Goal: Transaction & Acquisition: Purchase product/service

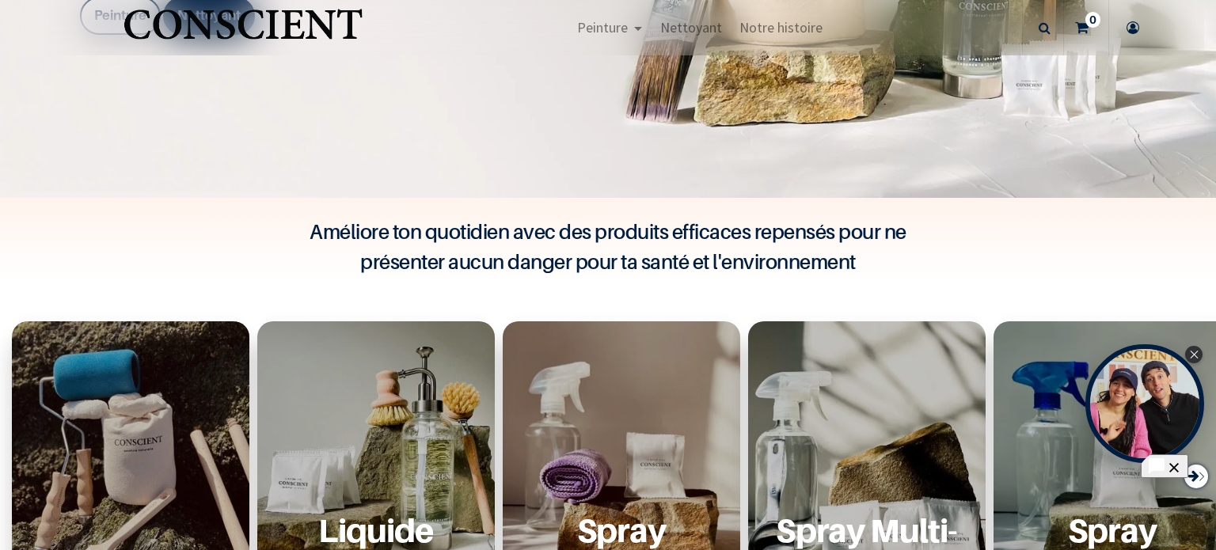
scroll to position [407, 0]
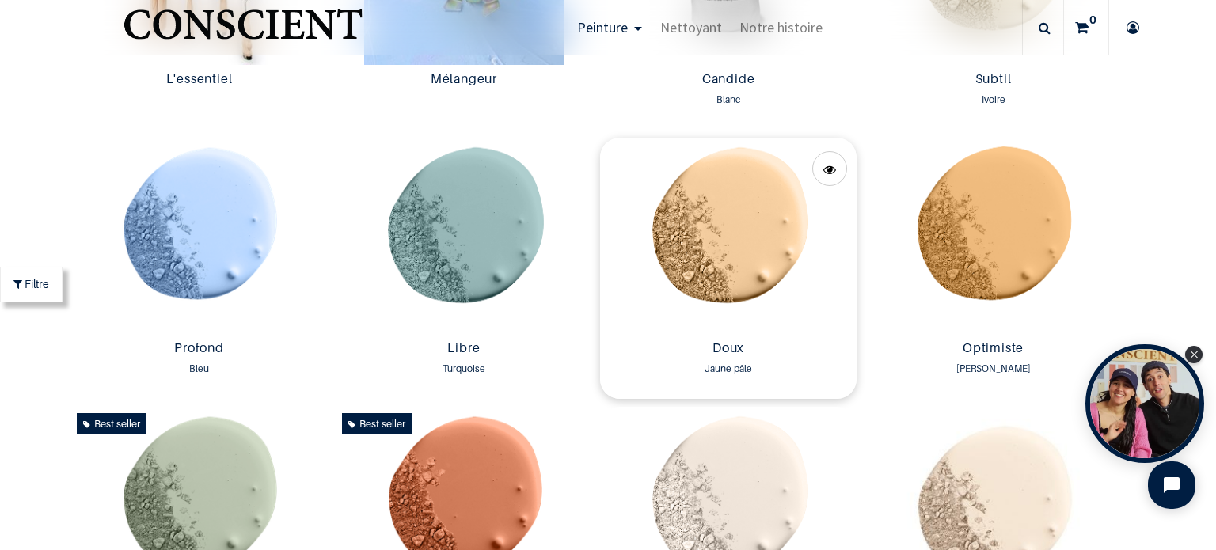
scroll to position [1345, 0]
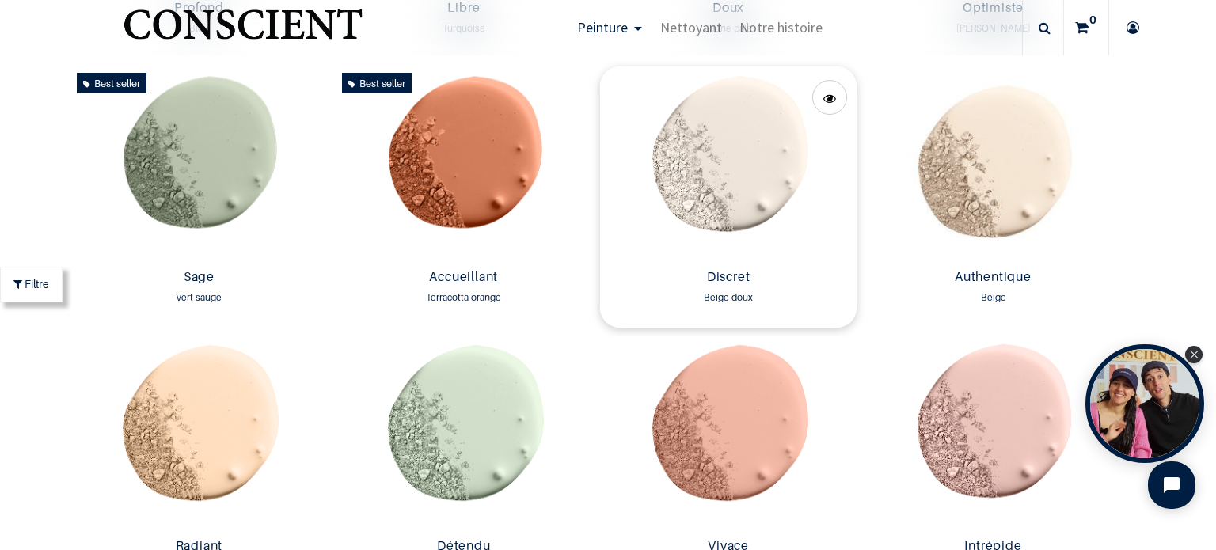
click at [728, 173] on img at bounding box center [728, 164] width 256 height 196
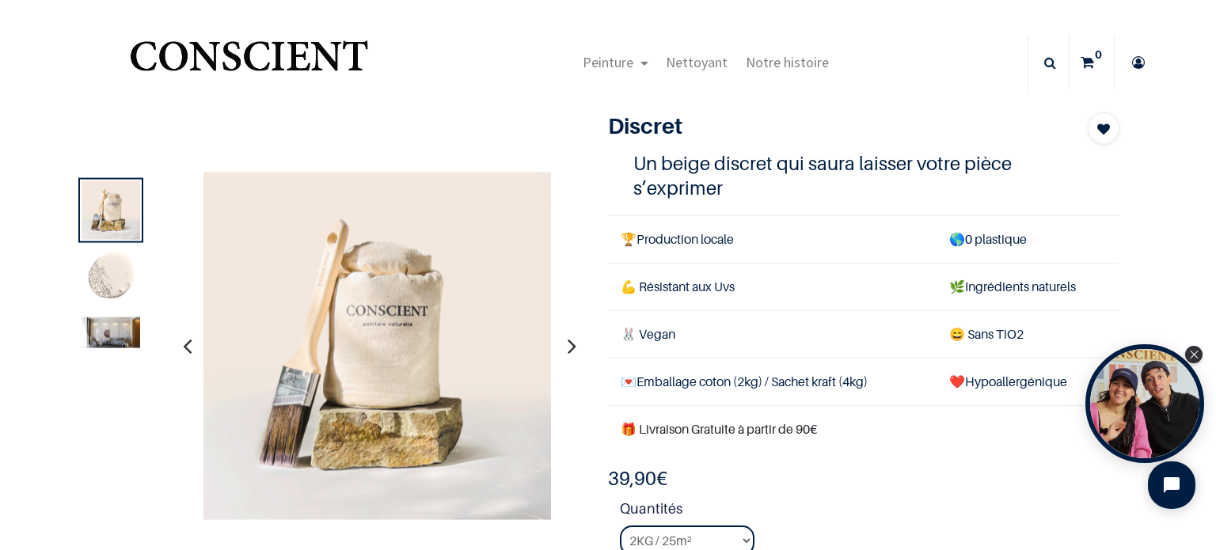
click at [105, 277] on img at bounding box center [111, 278] width 59 height 59
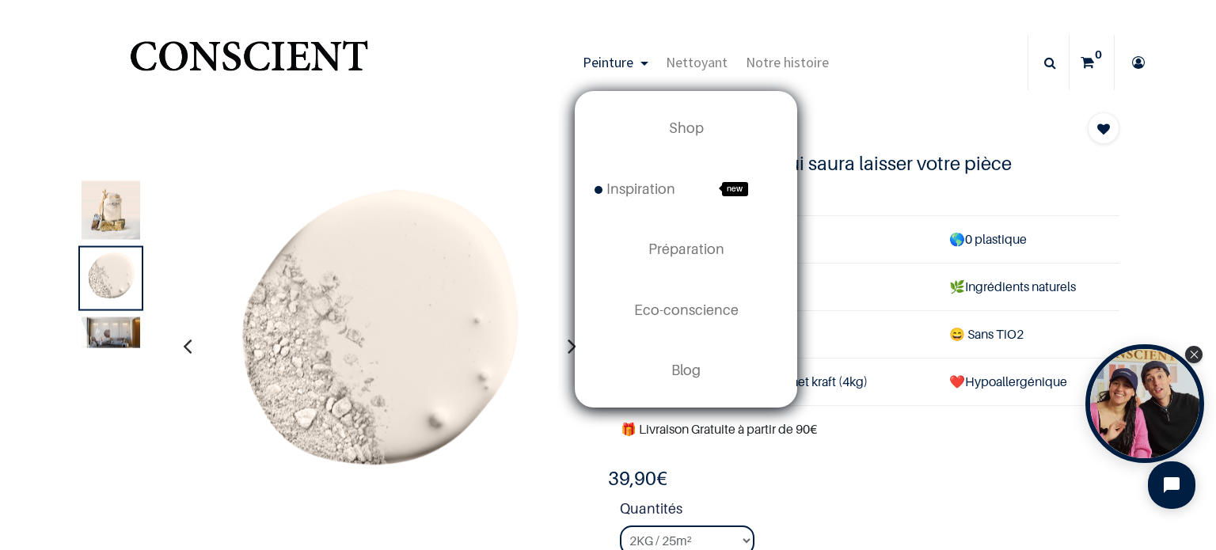
click at [621, 66] on span "Peinture" at bounding box center [607, 62] width 51 height 18
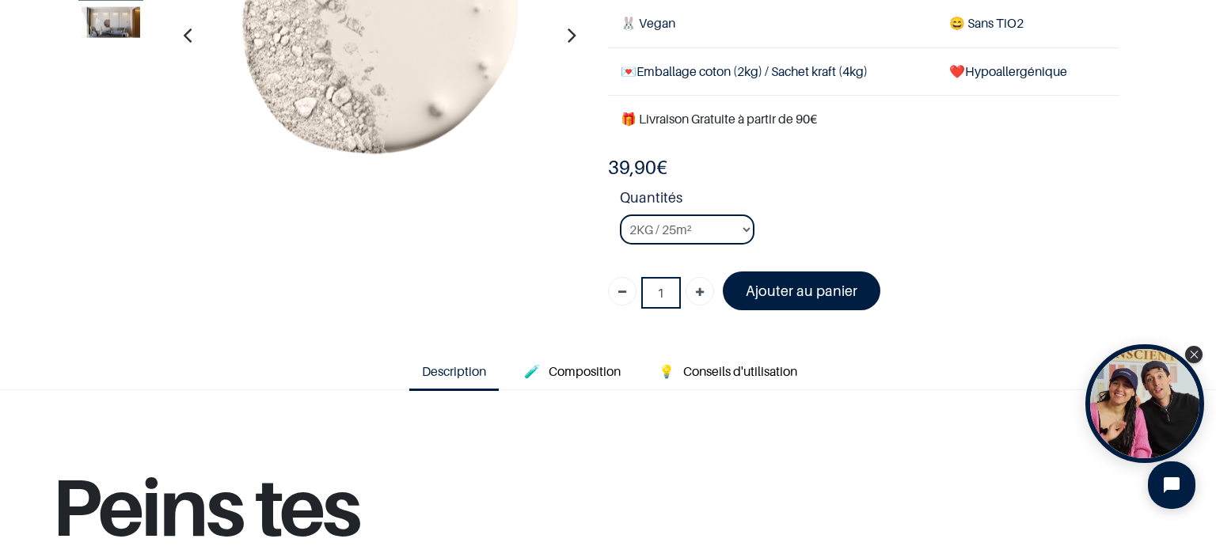
scroll to position [237, 0]
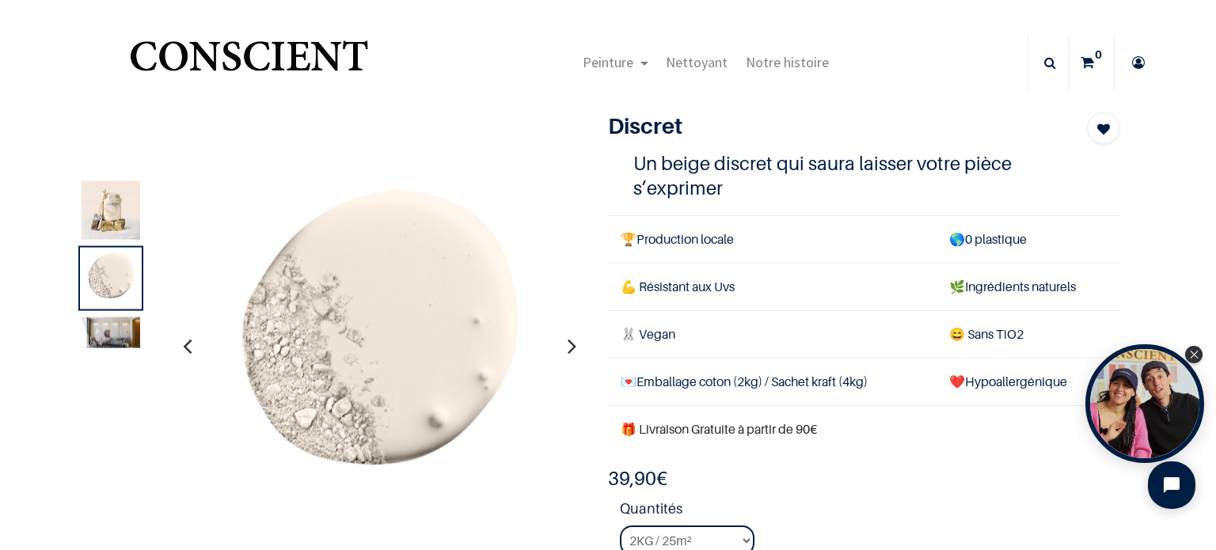
click at [283, 54] on img "Logo of Conscient" at bounding box center [249, 63] width 245 height 63
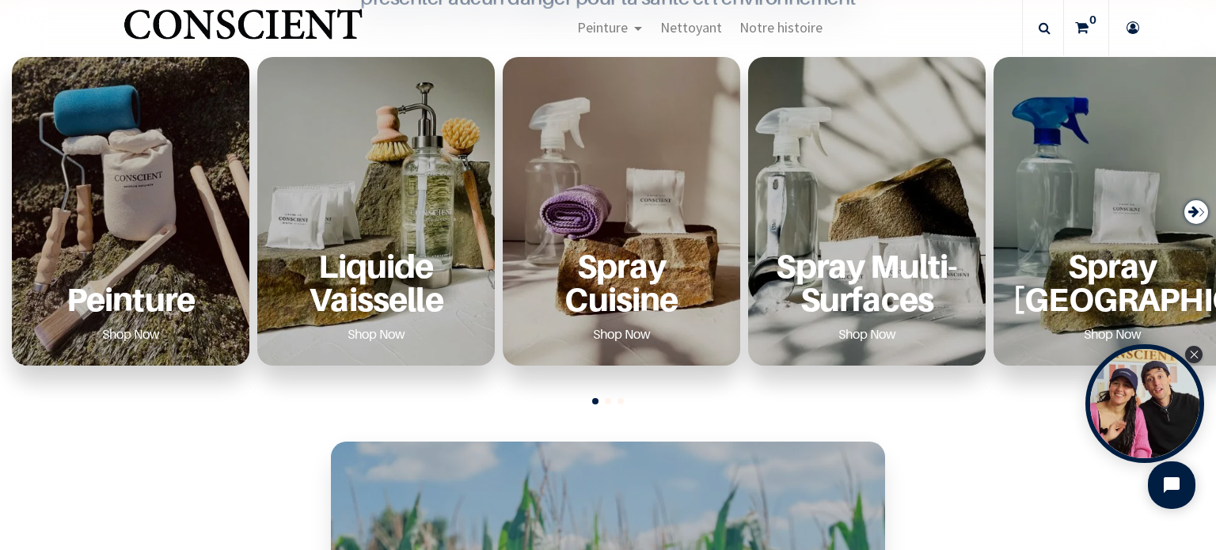
scroll to position [633, 0]
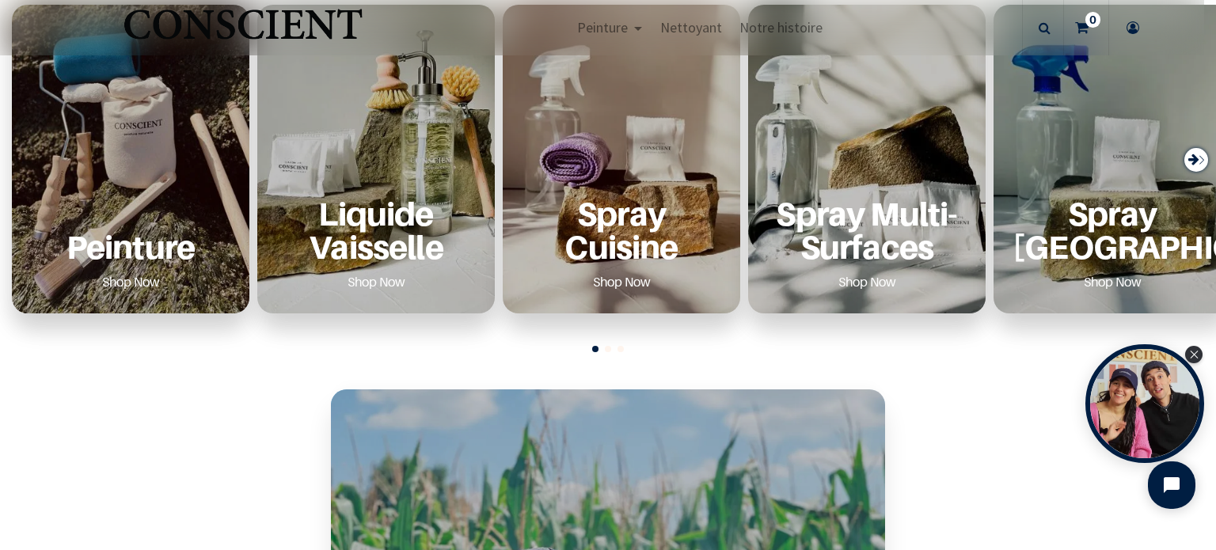
click at [177, 224] on div "Peinture Shop Now" at bounding box center [130, 245] width 199 height 97
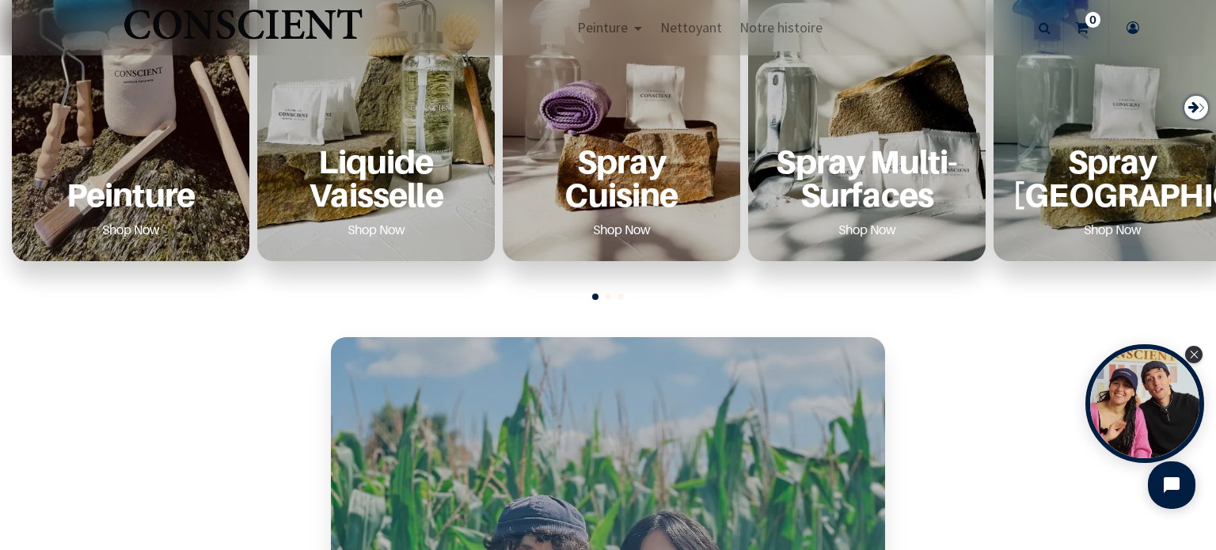
scroll to position [712, 0]
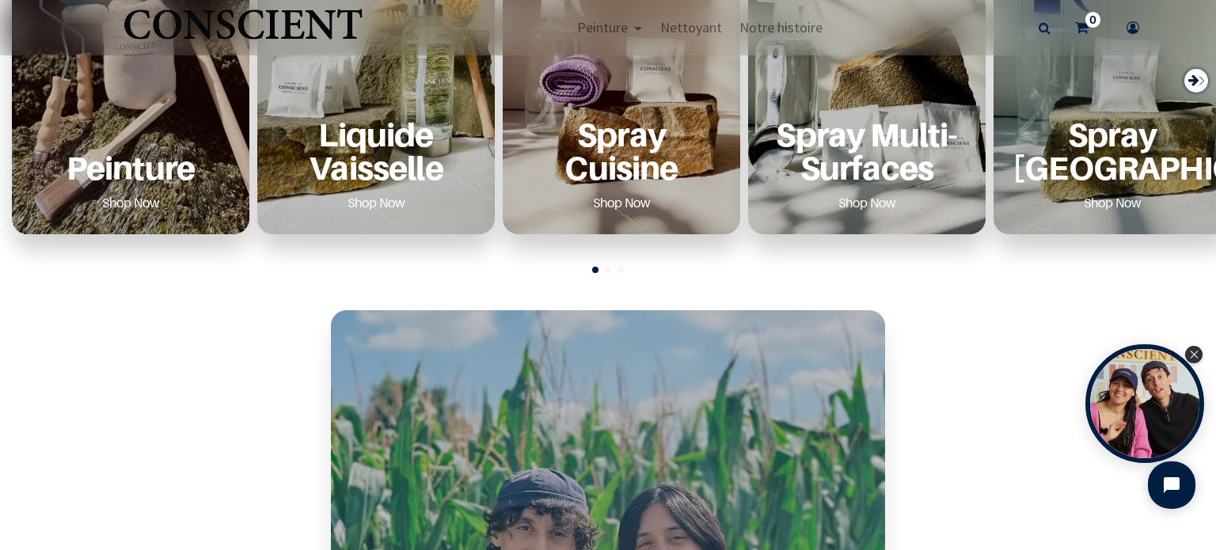
click at [147, 182] on p "Peinture" at bounding box center [130, 167] width 199 height 32
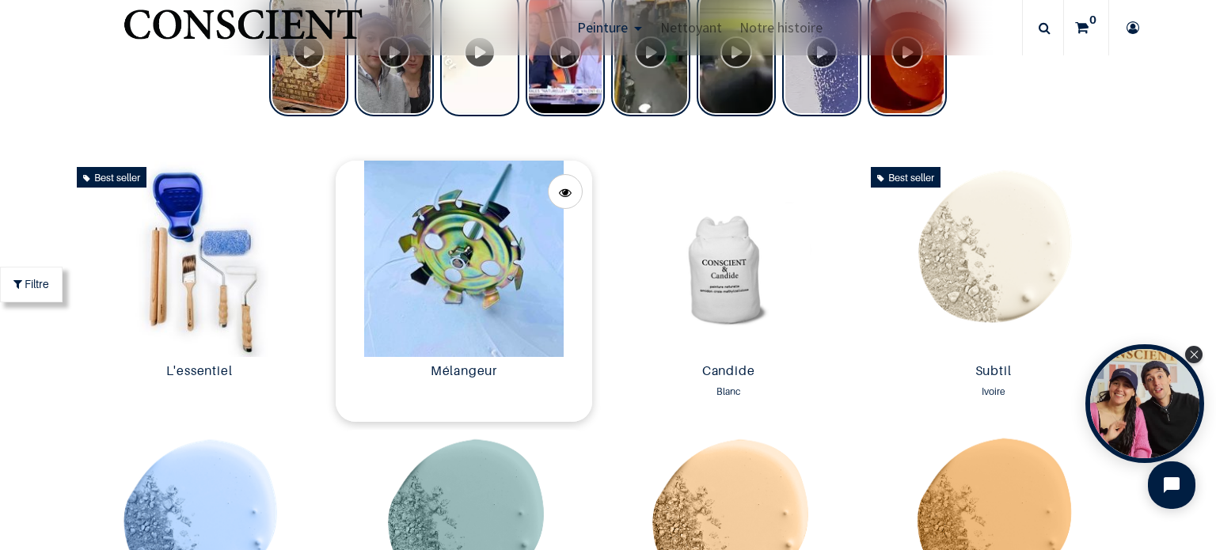
scroll to position [719, 0]
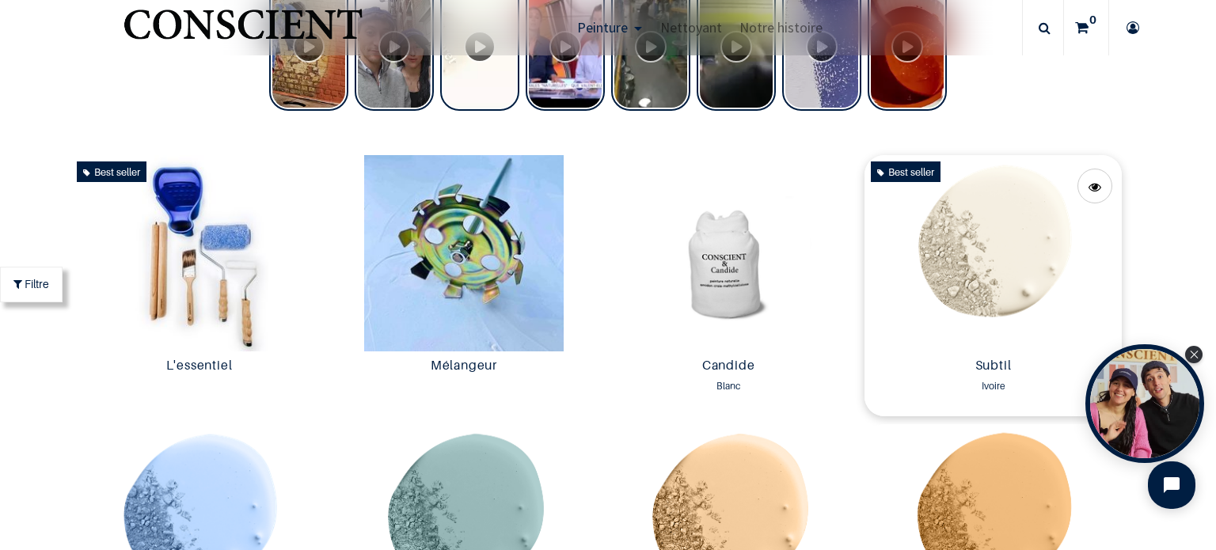
click at [986, 230] on img at bounding box center [992, 253] width 256 height 196
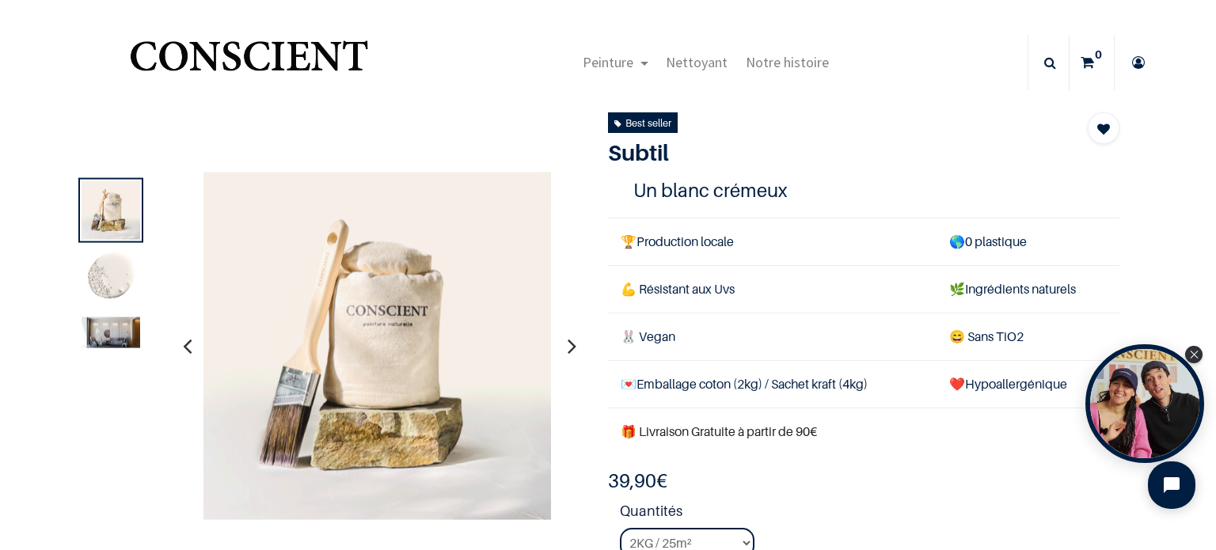
click at [131, 271] on img at bounding box center [111, 278] width 59 height 59
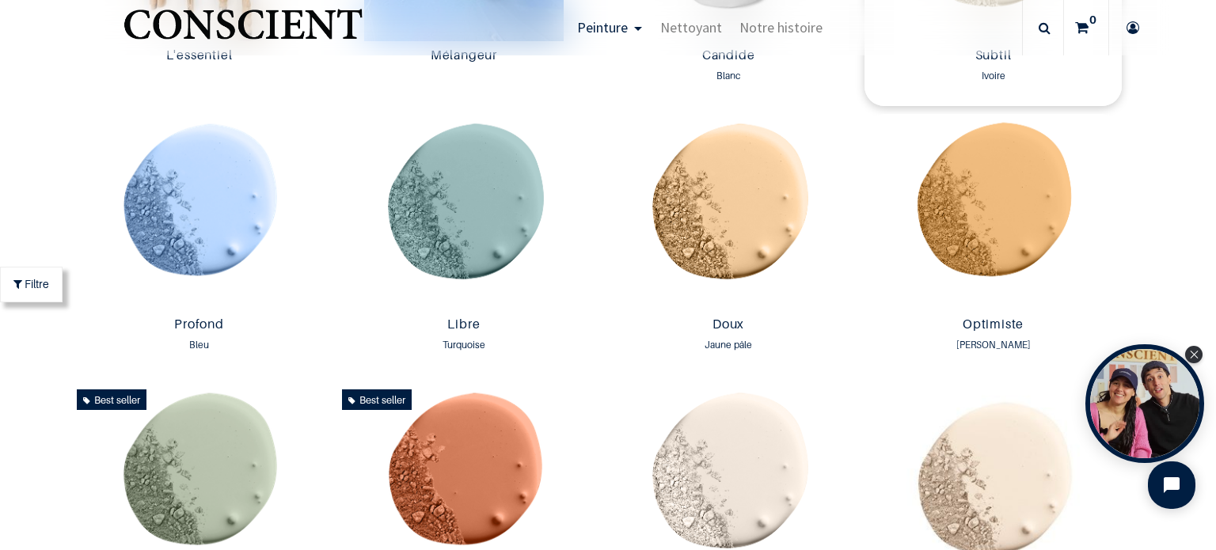
scroll to position [1187, 0]
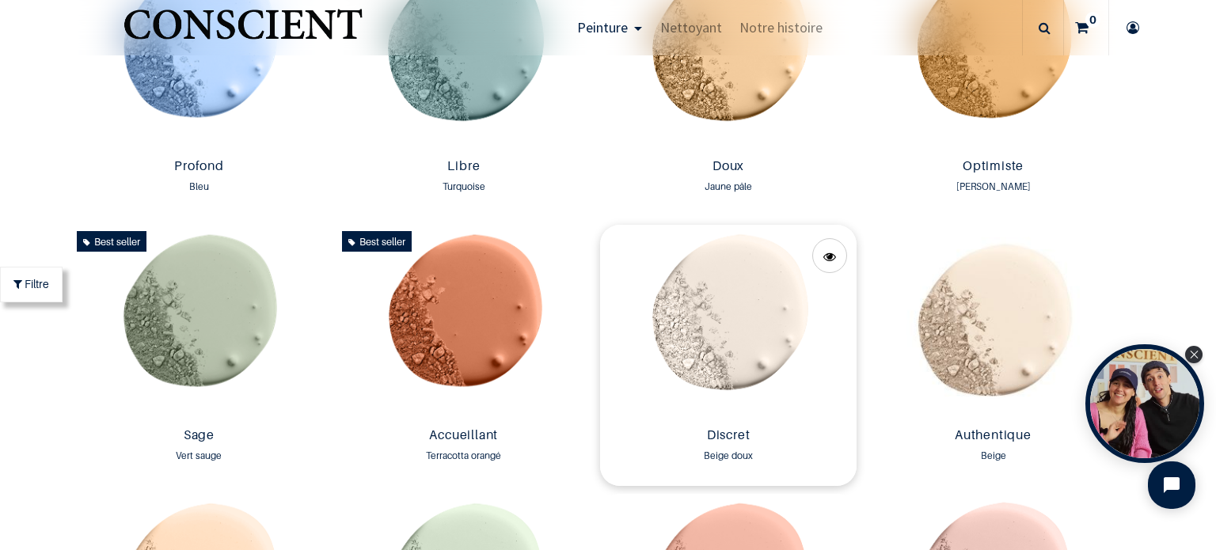
click at [741, 324] on img at bounding box center [728, 323] width 256 height 196
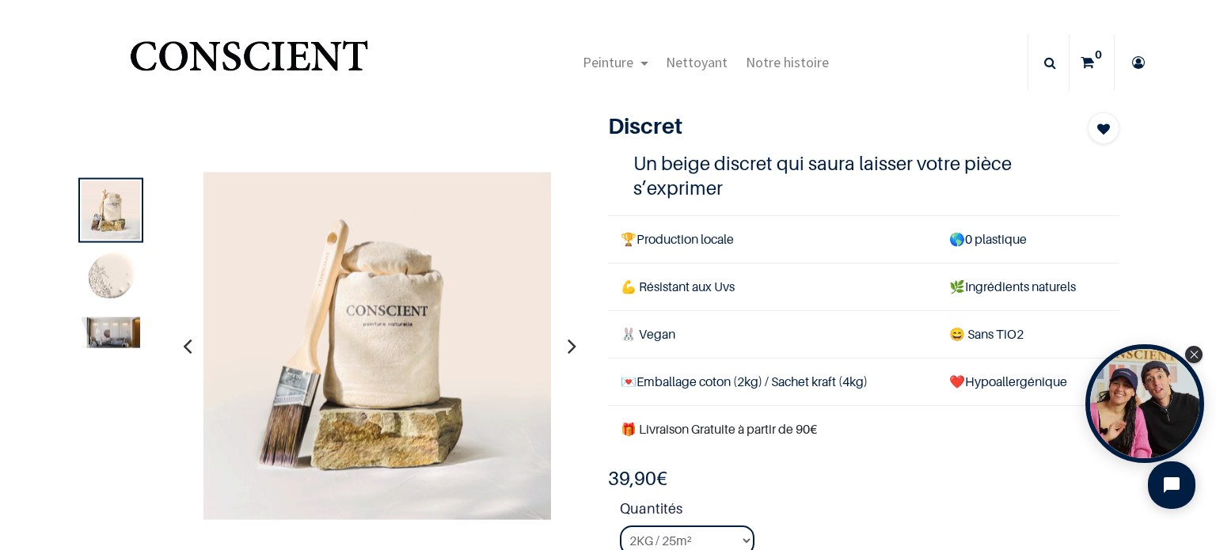
click at [106, 278] on img at bounding box center [111, 278] width 59 height 59
